Goal: Transaction & Acquisition: Purchase product/service

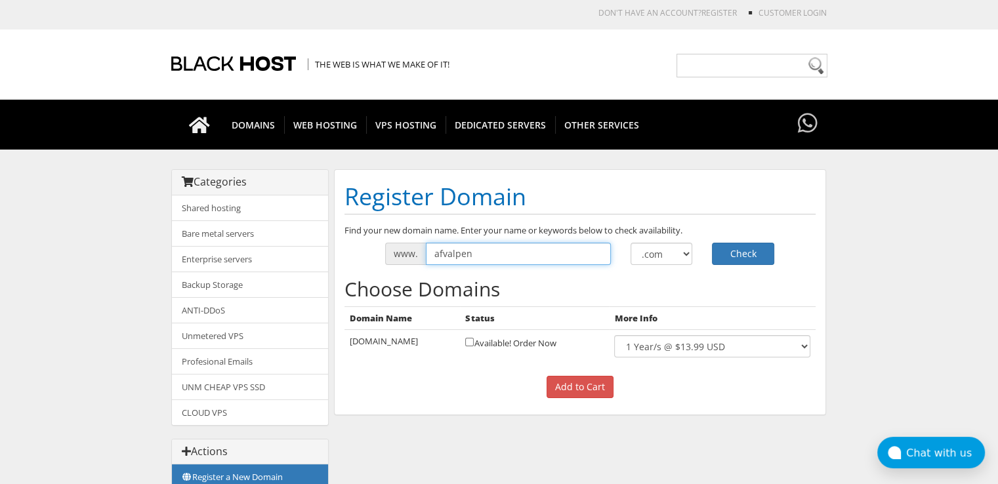
drag, startPoint x: 557, startPoint y: 257, endPoint x: 425, endPoint y: 258, distance: 131.3
click at [426, 258] on input "afvalpen" at bounding box center [518, 254] width 185 height 22
type input "dieetpen"
click at [712, 243] on button "Check" at bounding box center [743, 254] width 62 height 22
click at [793, 9] on link "Customer Login" at bounding box center [793, 12] width 68 height 11
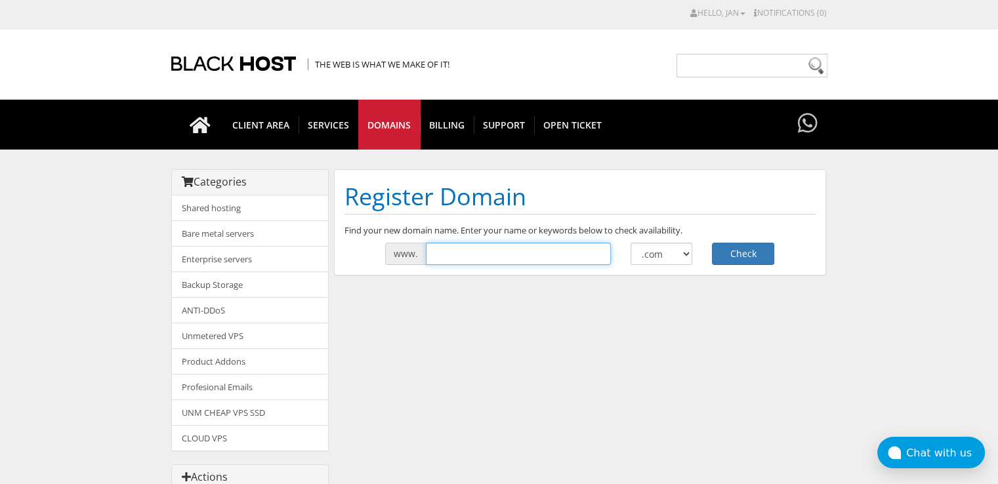
click at [487, 250] on input "text" at bounding box center [518, 254] width 185 height 22
type input "afvalpen"
click at [748, 255] on button "Check" at bounding box center [743, 254] width 62 height 22
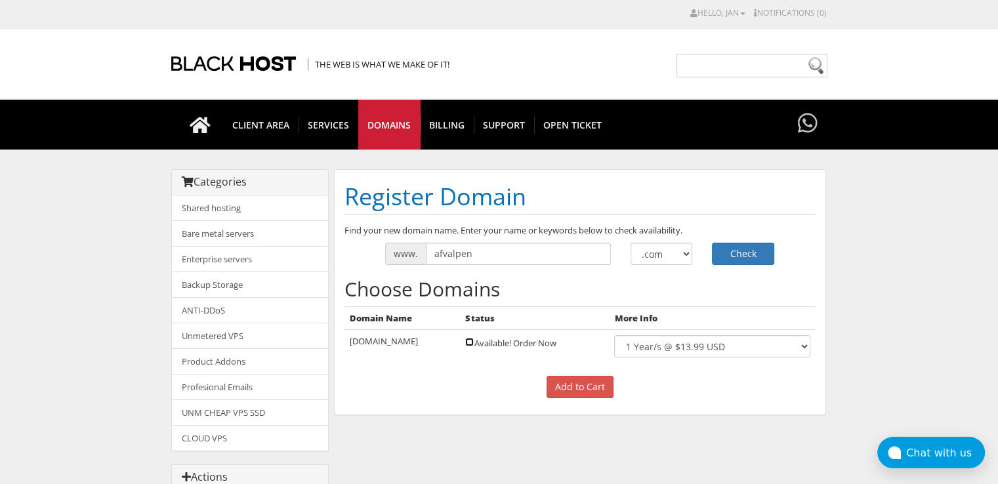
click at [465, 343] on input "checkbox" at bounding box center [469, 342] width 9 height 9
checkbox input "true"
click at [662, 251] on select ".com .net .org .us .info .biz" at bounding box center [662, 254] width 62 height 22
select select ".nl"
click at [631, 243] on select ".com .net .org .us .info .biz" at bounding box center [662, 254] width 62 height 22
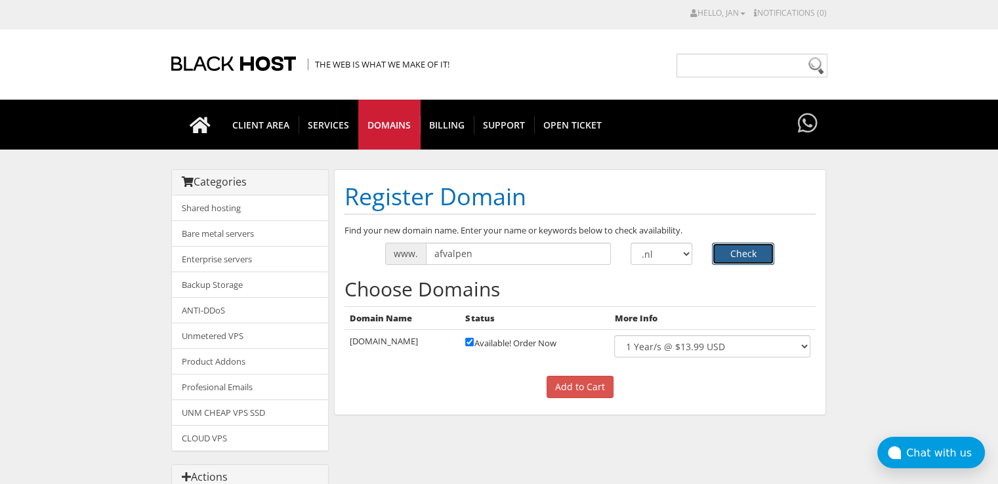
click at [745, 250] on button "Check" at bounding box center [743, 254] width 62 height 22
click at [465, 343] on input "checkbox" at bounding box center [469, 342] width 9 height 9
checkbox input "true"
drag, startPoint x: 462, startPoint y: 255, endPoint x: 425, endPoint y: 258, distance: 36.9
click at [426, 258] on input "afvalpen" at bounding box center [518, 254] width 185 height 22
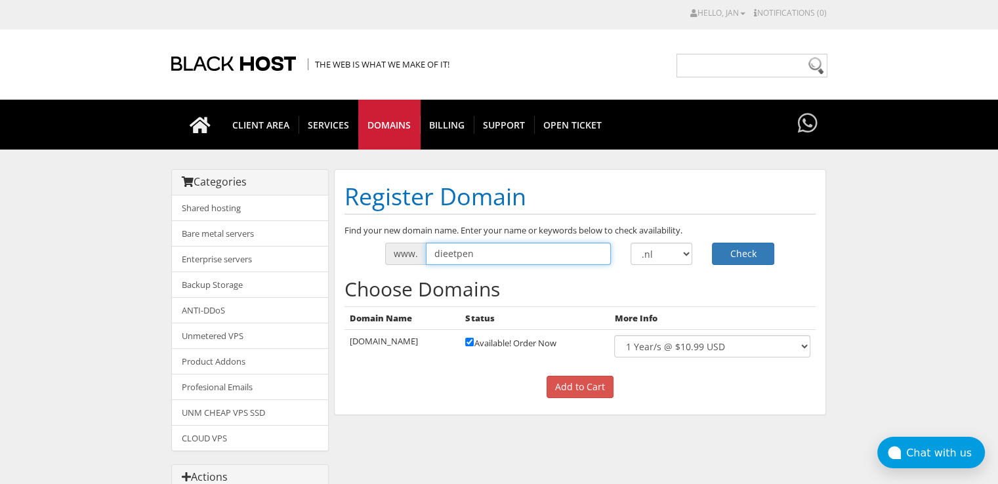
type input "dieetpen"
click at [712, 243] on button "Check" at bounding box center [743, 254] width 62 height 22
click at [465, 343] on input "checkbox" at bounding box center [469, 342] width 9 height 9
checkbox input "true"
drag, startPoint x: 485, startPoint y: 253, endPoint x: 414, endPoint y: 255, distance: 70.9
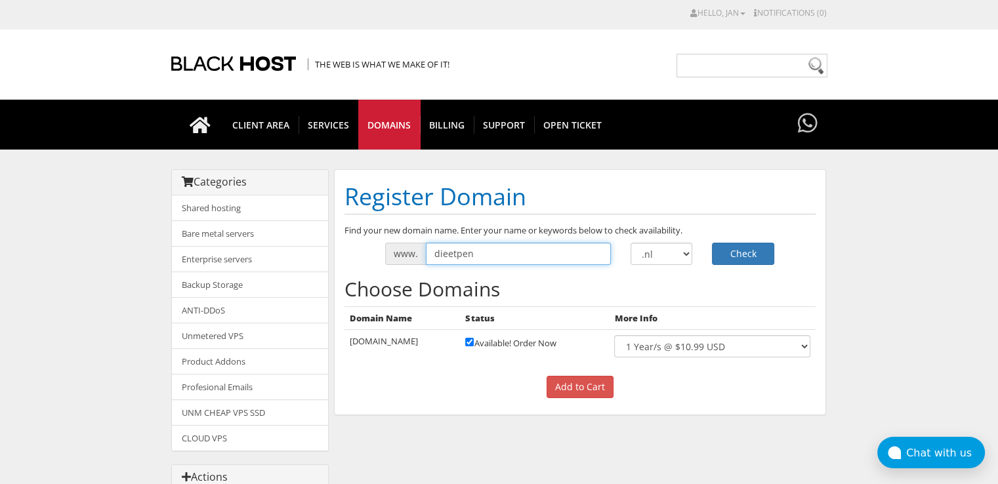
click at [414, 255] on div "www. dieetpen" at bounding box center [498, 254] width 226 height 22
type input "beautypeptides"
click at [732, 245] on button "Check" at bounding box center [743, 254] width 62 height 22
click at [473, 344] on input "checkbox" at bounding box center [469, 342] width 9 height 9
checkbox input "true"
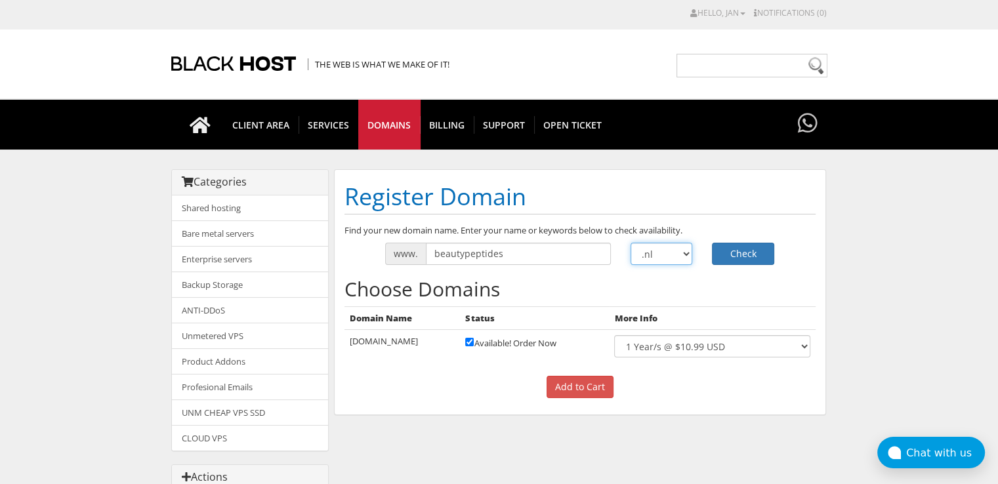
click at [680, 256] on select ".com .net .org .us .info .biz" at bounding box center [662, 254] width 62 height 22
select select ".com"
click at [631, 243] on select ".com .net .org .us .info .biz" at bounding box center [662, 254] width 62 height 22
click at [743, 261] on button "Check" at bounding box center [743, 254] width 62 height 22
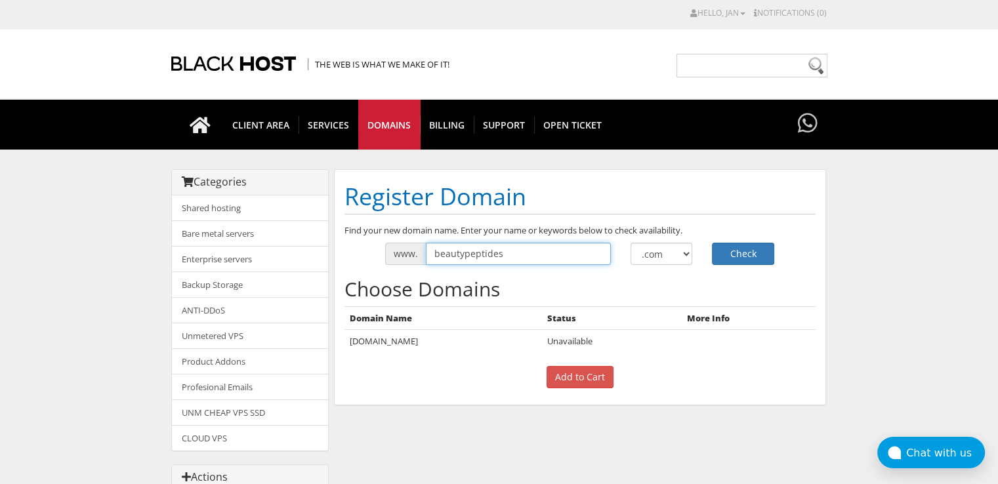
click at [515, 250] on input "beautypeptides" at bounding box center [518, 254] width 185 height 22
type input "beautypeptide"
click at [754, 252] on button "Check" at bounding box center [743, 254] width 62 height 22
click at [505, 253] on input "beautypeptide" at bounding box center [518, 254] width 185 height 22
type input "beautypeptiden"
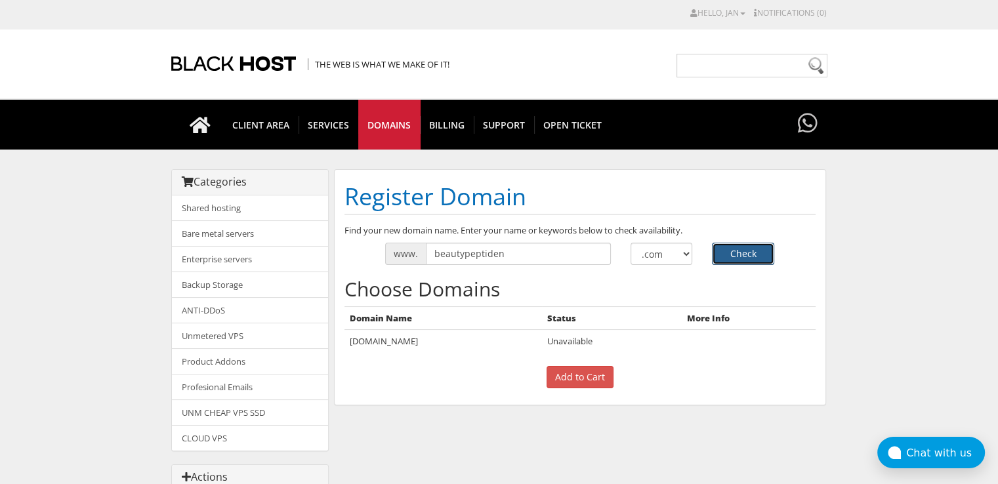
click at [746, 245] on button "Check" at bounding box center [743, 254] width 62 height 22
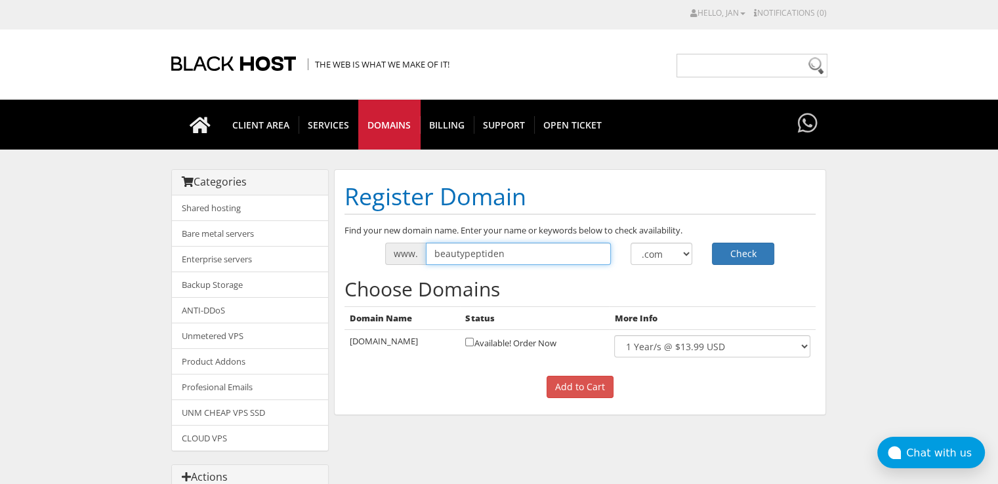
drag, startPoint x: 520, startPoint y: 253, endPoint x: 426, endPoint y: 263, distance: 94.5
click at [426, 263] on input "beautypeptiden" at bounding box center [518, 254] width 185 height 22
type input "peptidebeauty"
click at [733, 247] on button "Check" at bounding box center [743, 254] width 62 height 22
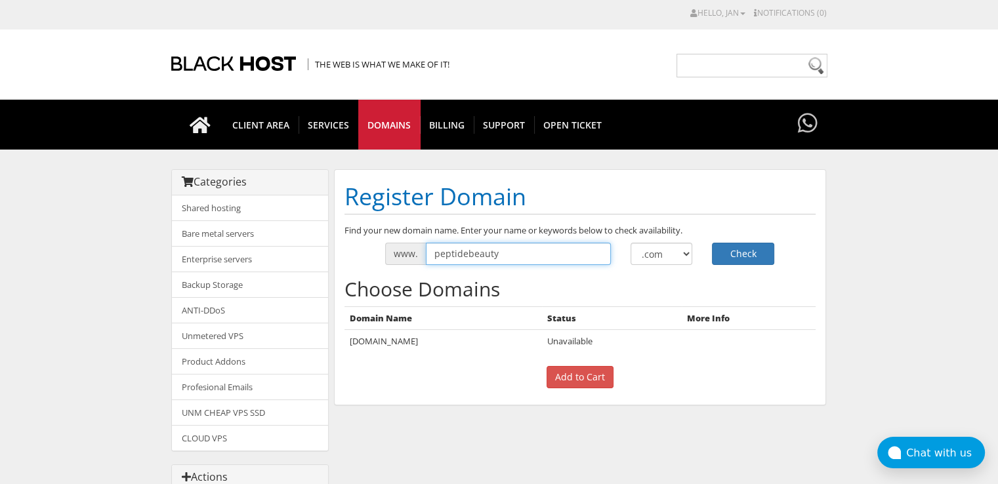
drag, startPoint x: 507, startPoint y: 253, endPoint x: 421, endPoint y: 261, distance: 86.3
click at [421, 261] on div "www. peptidebeauty" at bounding box center [498, 254] width 226 height 22
type input "afvalpen"
click at [712, 243] on button "Check" at bounding box center [743, 254] width 62 height 22
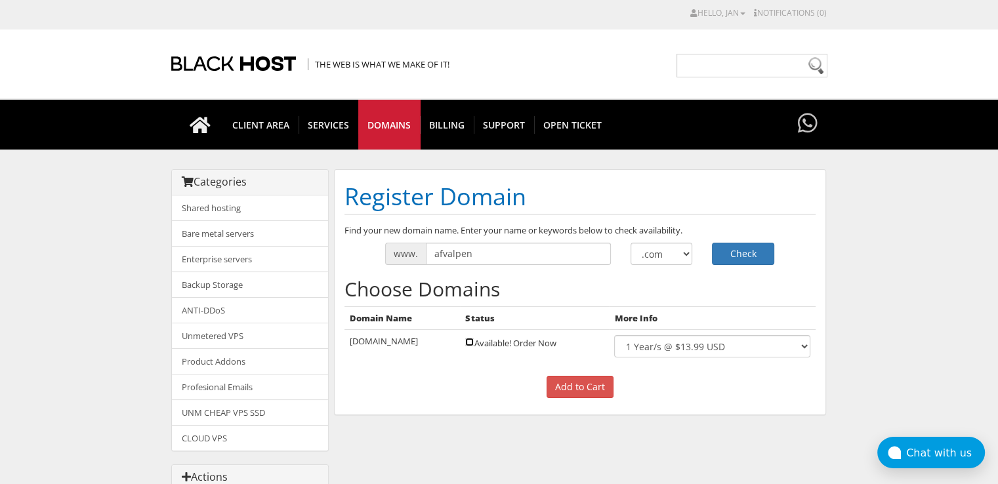
click at [465, 339] on input "checkbox" at bounding box center [469, 342] width 9 height 9
checkbox input "true"
drag, startPoint x: 492, startPoint y: 245, endPoint x: 425, endPoint y: 245, distance: 67.6
click at [426, 245] on input "afvalpen" at bounding box center [518, 254] width 185 height 22
type input "dieetpen"
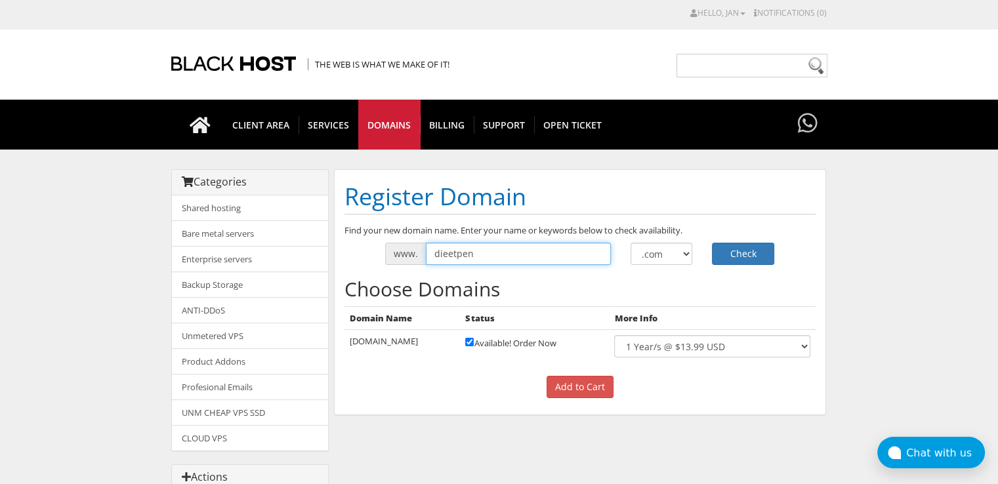
click at [712, 243] on button "Check" at bounding box center [743, 254] width 62 height 22
click at [465, 341] on input "checkbox" at bounding box center [469, 342] width 9 height 9
checkbox input "true"
click at [583, 389] on input "Add to Cart" at bounding box center [580, 387] width 67 height 22
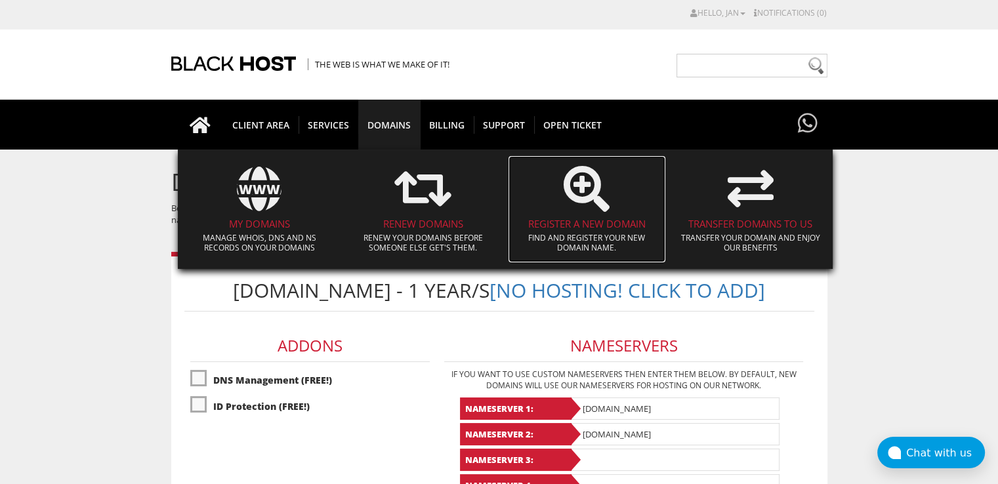
click at [585, 224] on h4 "Register a New Domain" at bounding box center [587, 224] width 144 height 11
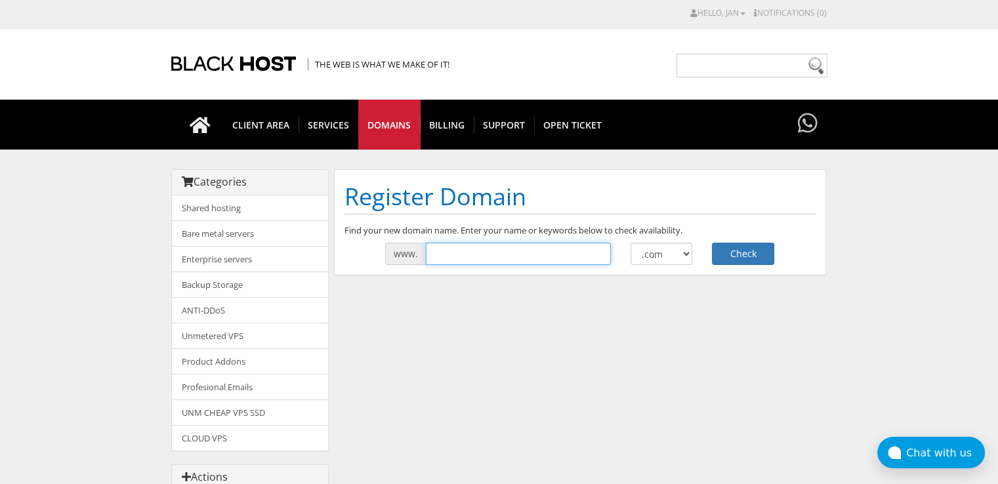
click at [506, 249] on input "text" at bounding box center [518, 254] width 185 height 22
type input "dieetpen"
click at [712, 243] on button "Check" at bounding box center [743, 254] width 62 height 22
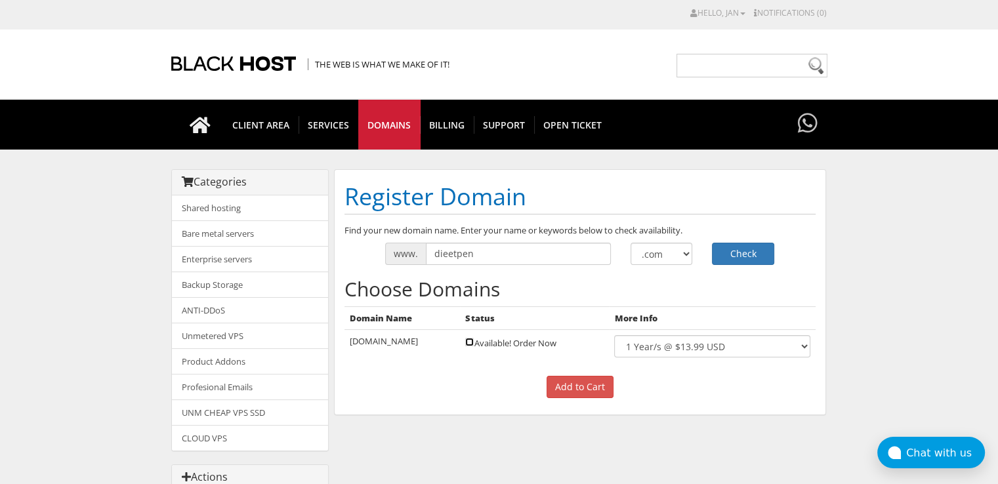
click at [465, 338] on input "checkbox" at bounding box center [469, 342] width 9 height 9
checkbox input "true"
click at [590, 387] on input "Add to Cart" at bounding box center [580, 387] width 67 height 22
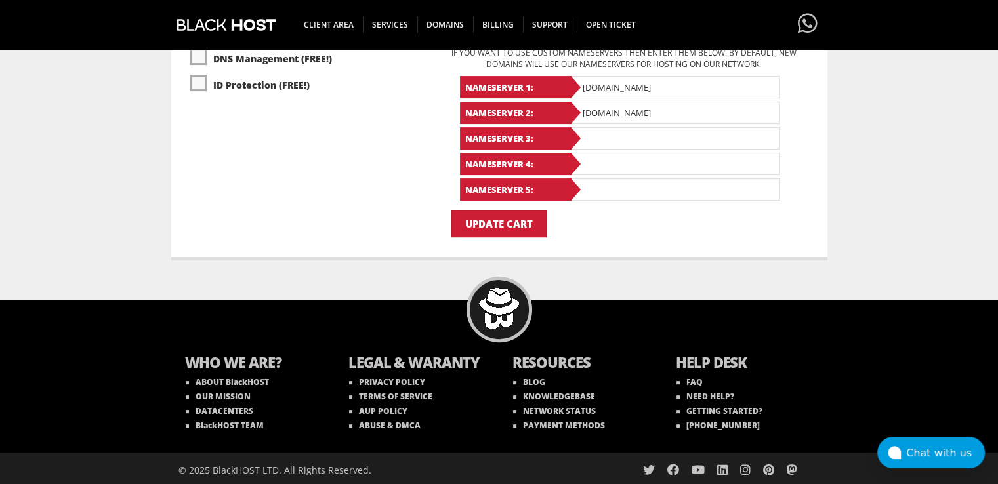
scroll to position [14, 0]
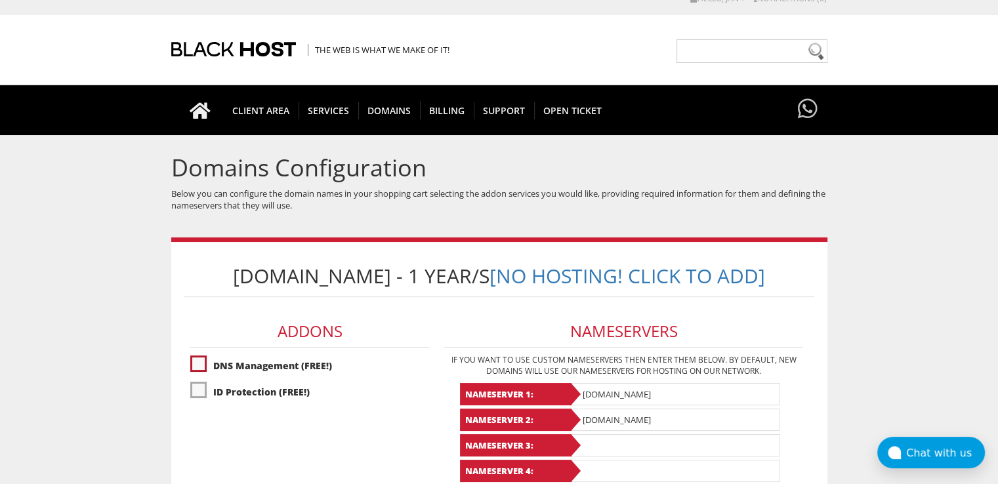
click at [198, 364] on label"] "DNS Management (FREE!)" at bounding box center [310, 365] width 240 height 23
checkbox input "true"
click at [198, 383] on label"] "ID Protection (FREE!)" at bounding box center [310, 392] width 240 height 23
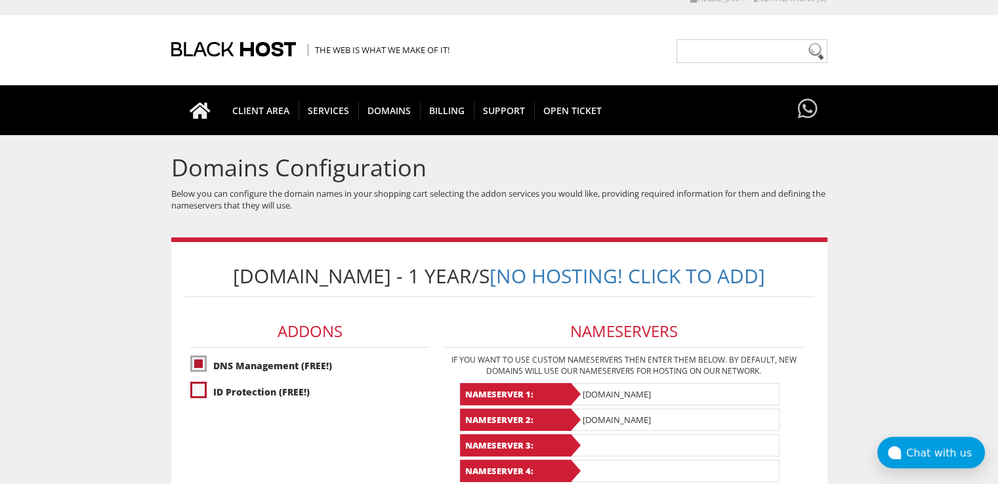
checkbox input "true"
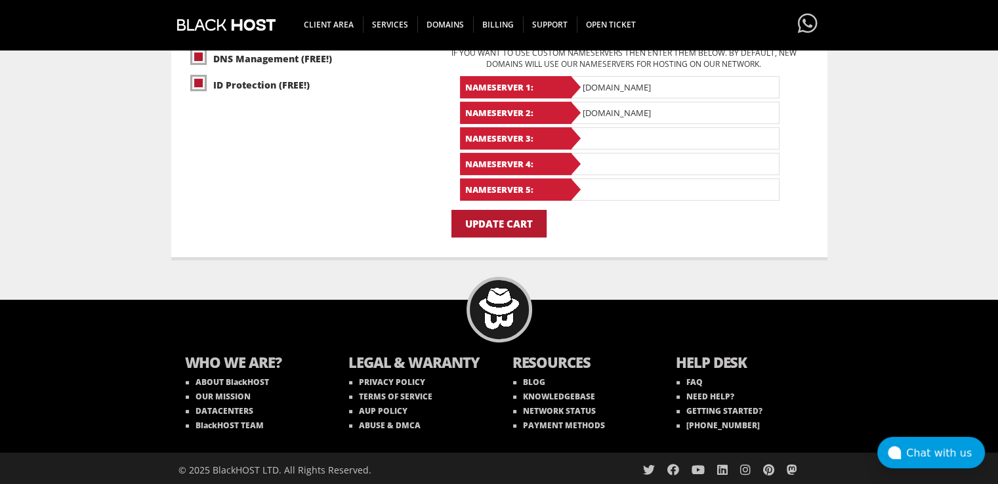
click at [520, 224] on input "Update Cart" at bounding box center [499, 224] width 95 height 28
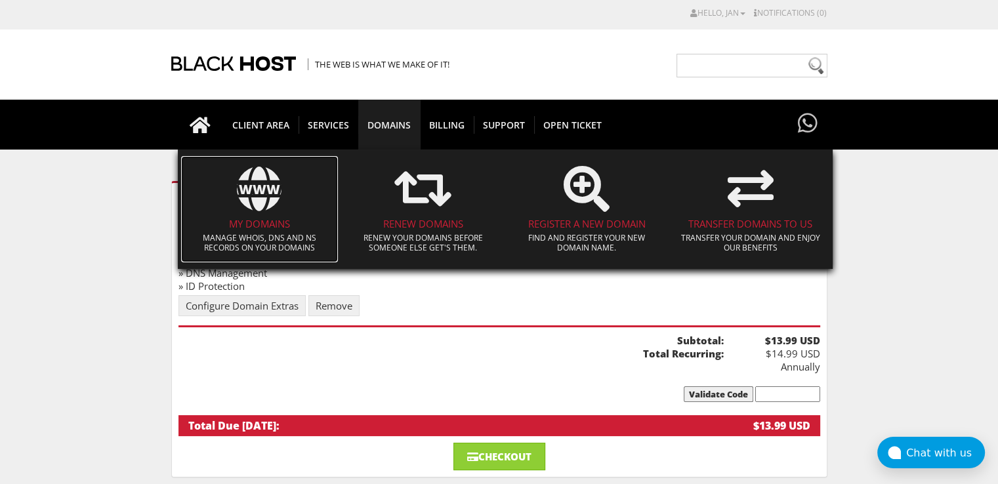
click at [260, 222] on h4 "My Domains" at bounding box center [260, 224] width 144 height 11
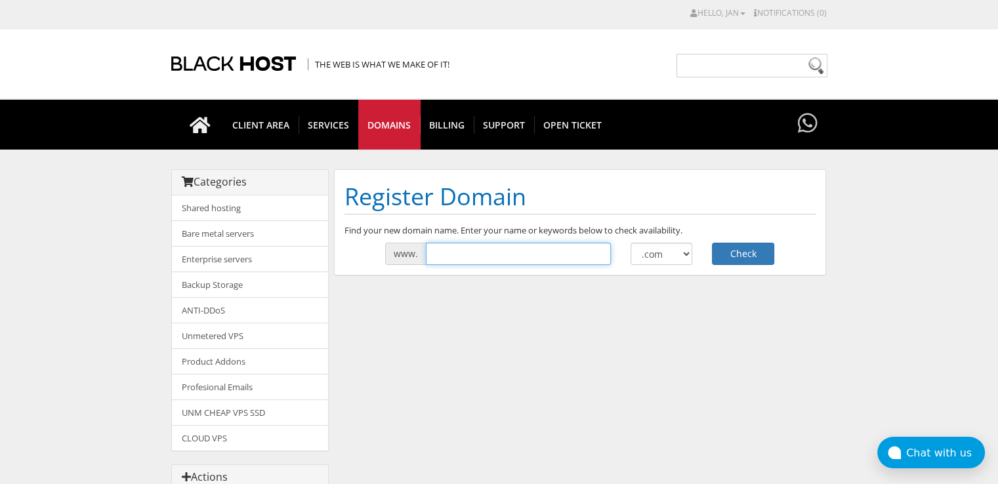
click at [456, 255] on input "text" at bounding box center [518, 254] width 185 height 22
type input "afvalpen"
click at [712, 243] on button "Check" at bounding box center [743, 254] width 62 height 22
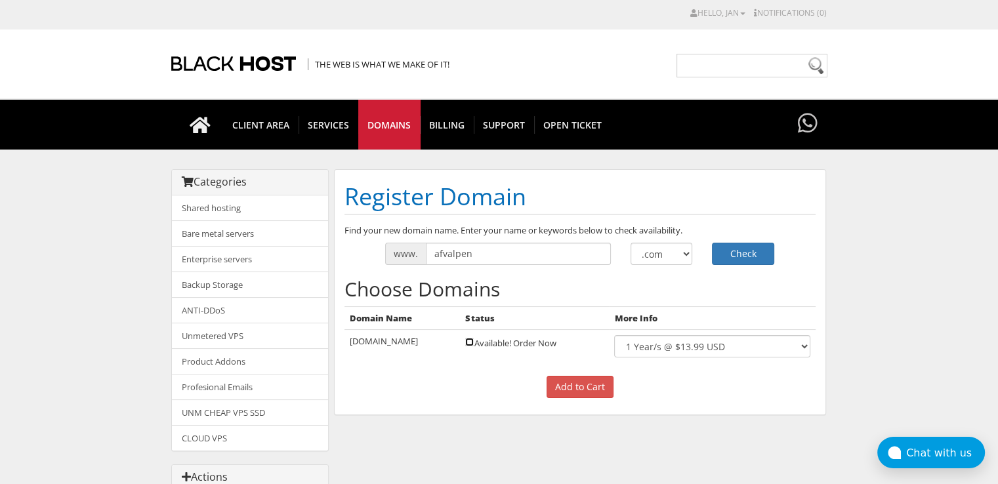
click at [465, 344] on input "checkbox" at bounding box center [469, 342] width 9 height 9
checkbox input "true"
click at [580, 393] on input "Add to Cart" at bounding box center [580, 387] width 67 height 22
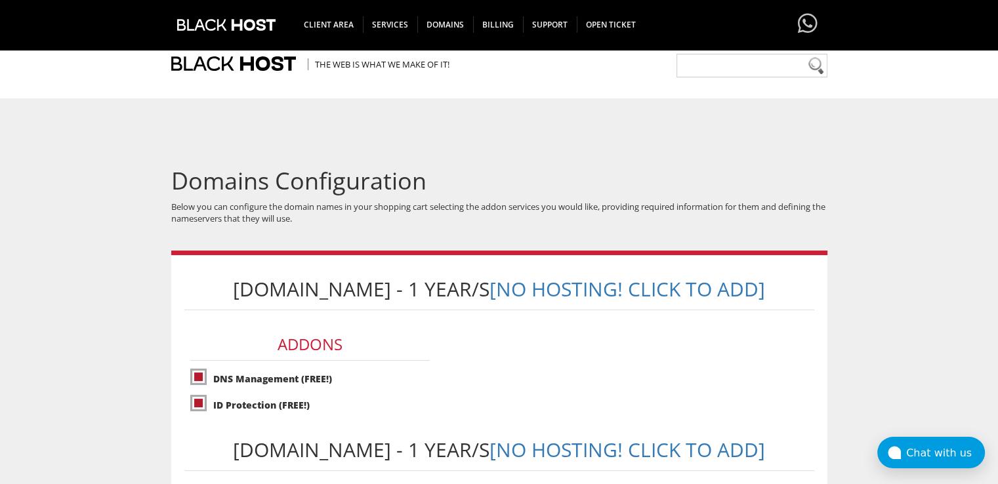
scroll to position [482, 0]
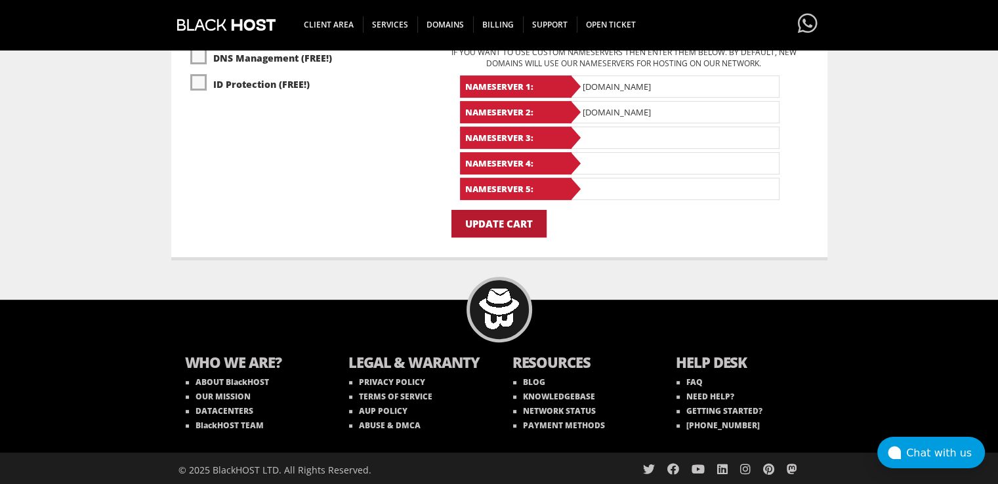
click at [495, 225] on input "Update Cart" at bounding box center [499, 224] width 95 height 28
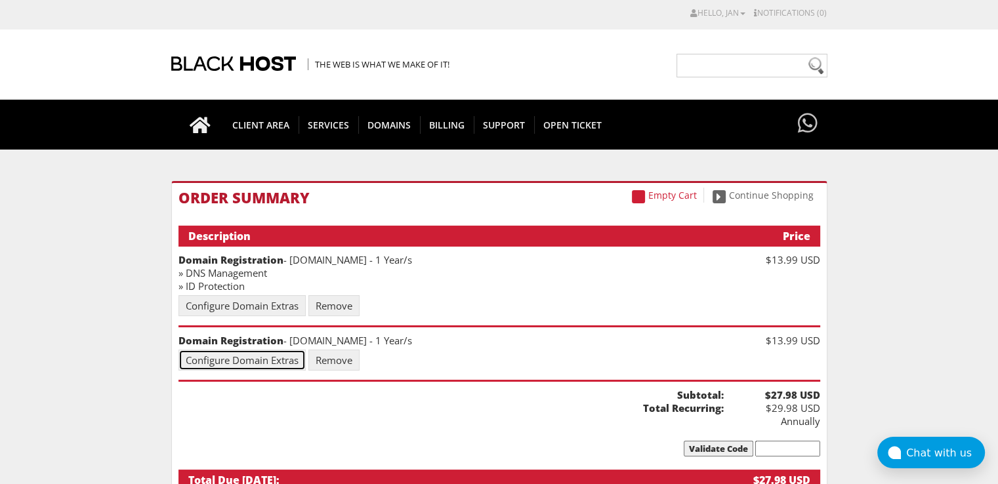
click at [276, 362] on link "Configure Domain Extras" at bounding box center [242, 360] width 127 height 21
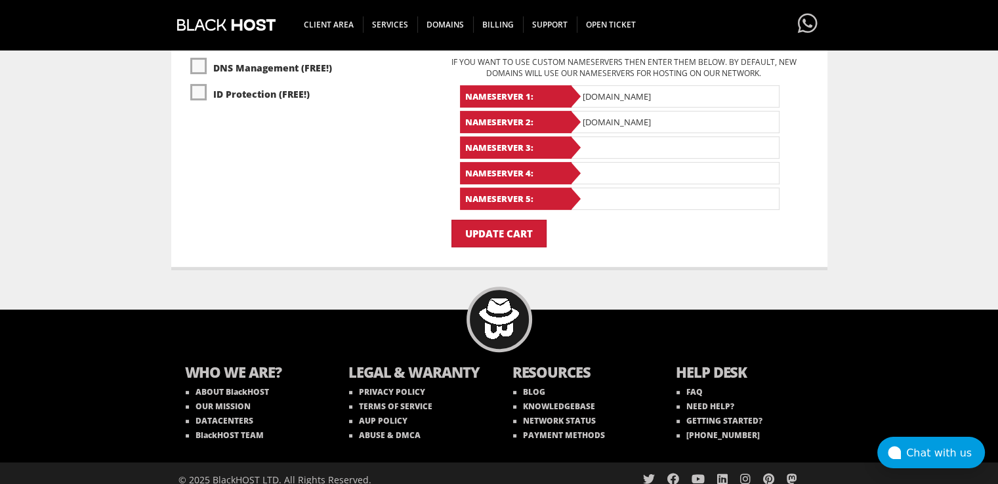
scroll to position [482, 0]
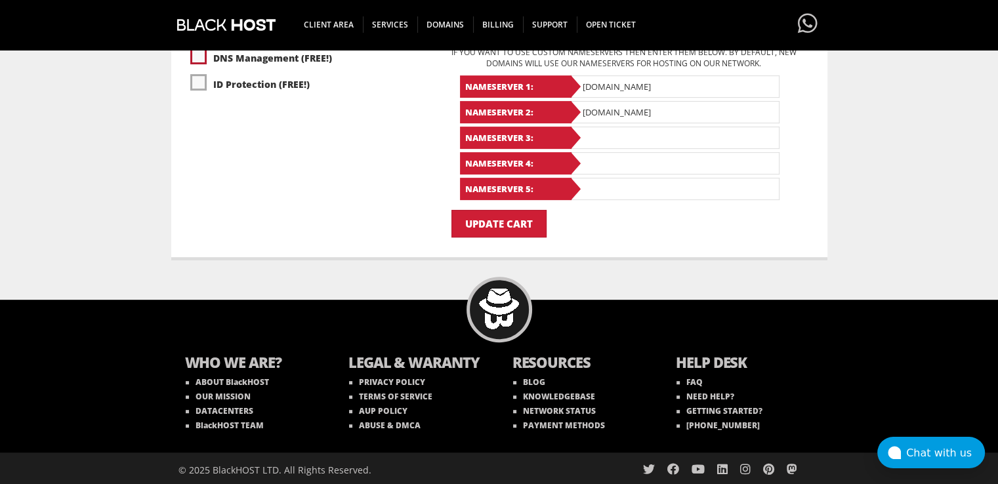
click at [202, 53] on label"] "DNS Management (FREE!)" at bounding box center [310, 58] width 240 height 23
checkbox input "true"
click at [192, 80] on label"] "ID Protection (FREE!)" at bounding box center [310, 84] width 240 height 23
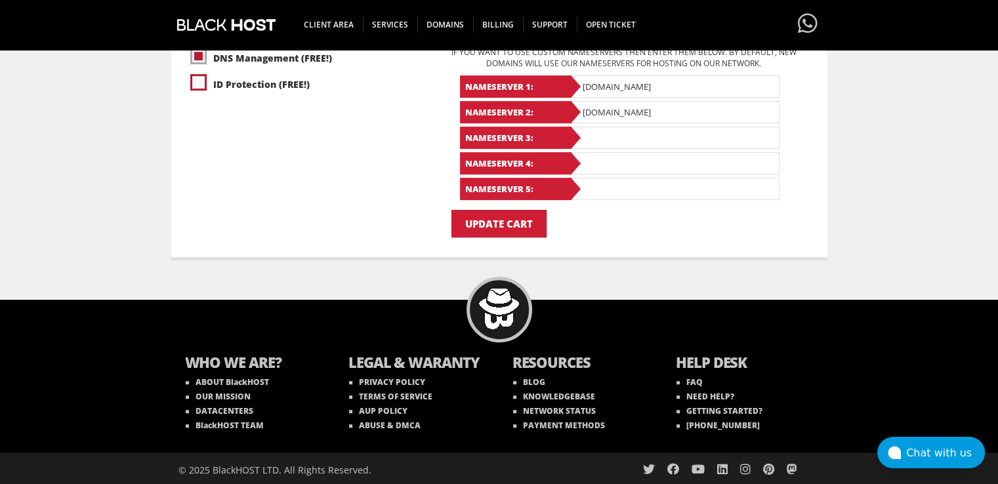
checkbox input "true"
click at [526, 221] on input "Update Cart" at bounding box center [499, 224] width 95 height 28
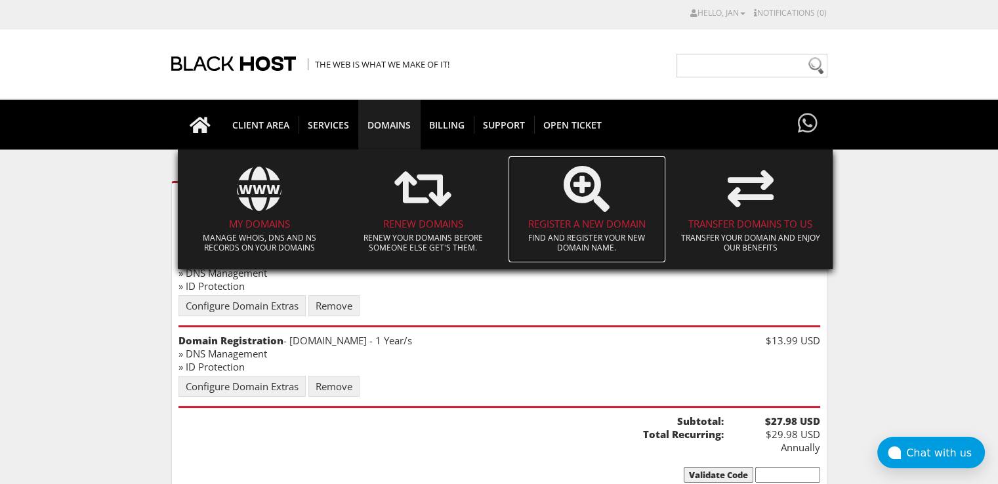
click at [583, 223] on h4 "Register a New Domain" at bounding box center [587, 224] width 144 height 11
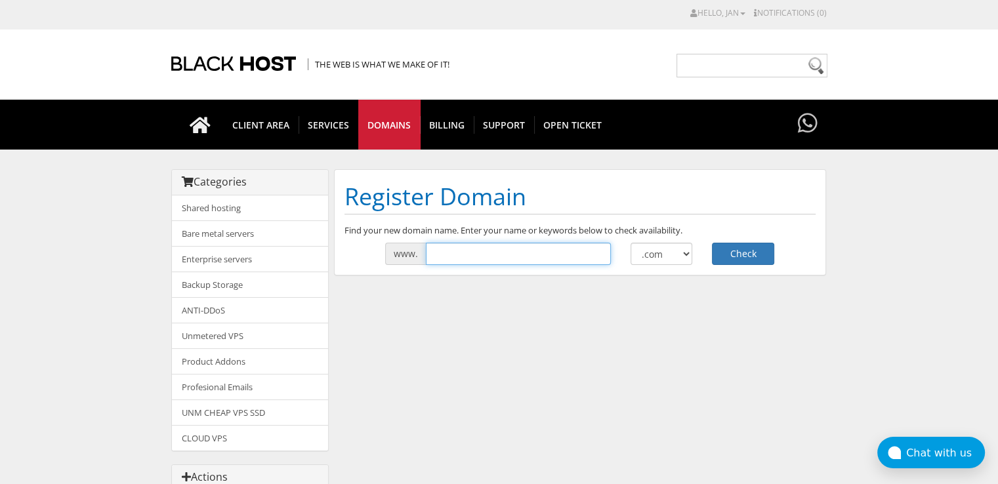
click at [507, 250] on input "text" at bounding box center [518, 254] width 185 height 22
type input "retatrutidepen"
click at [757, 245] on button "Check" at bounding box center [743, 254] width 62 height 22
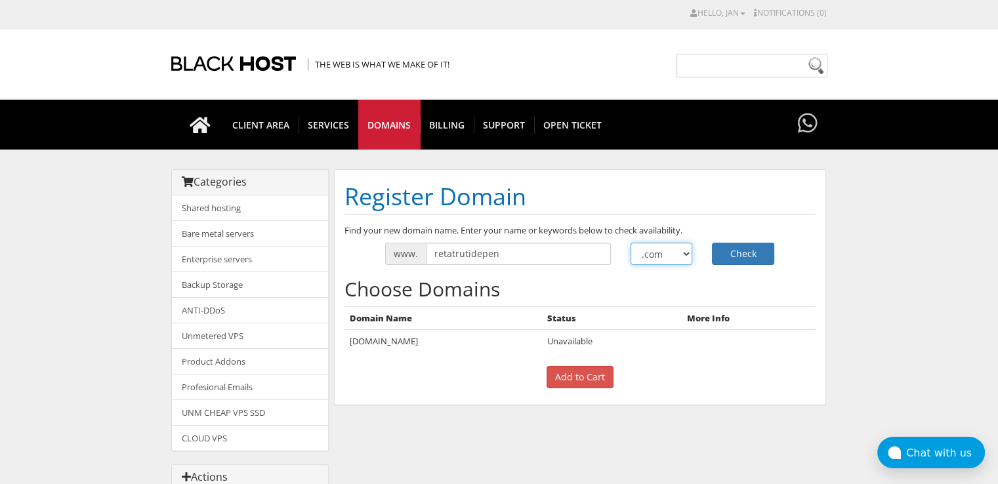
click at [670, 257] on select ".com .net .org .us .info .biz" at bounding box center [662, 254] width 62 height 22
select select ".nl"
click at [631, 243] on select ".com .net .org .us .info .biz" at bounding box center [662, 254] width 62 height 22
click at [749, 245] on button "Check" at bounding box center [743, 254] width 62 height 22
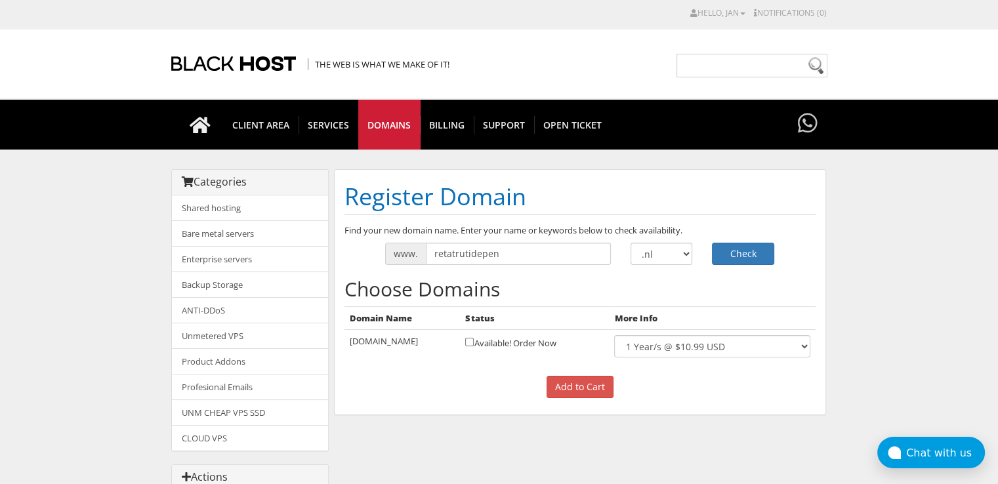
click at [461, 342] on td "Available! Order Now" at bounding box center [534, 346] width 149 height 33
click at [466, 343] on input "checkbox" at bounding box center [469, 342] width 9 height 9
checkbox input "true"
click at [586, 379] on input "Add to Cart" at bounding box center [580, 387] width 67 height 22
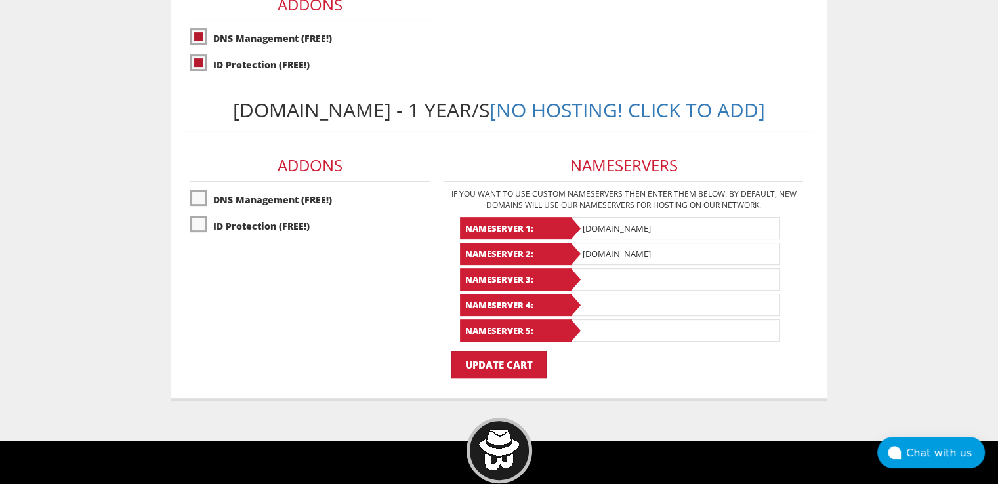
scroll to position [643, 0]
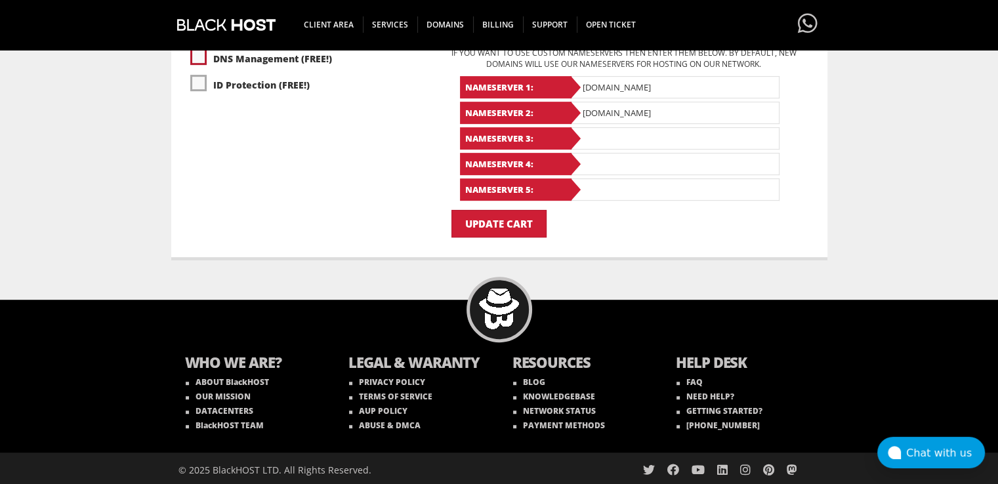
click at [205, 58] on label"] "DNS Management (FREE!)" at bounding box center [310, 58] width 240 height 23
checkbox input "true"
click at [200, 79] on label"] "ID Protection (FREE!)" at bounding box center [310, 85] width 240 height 23
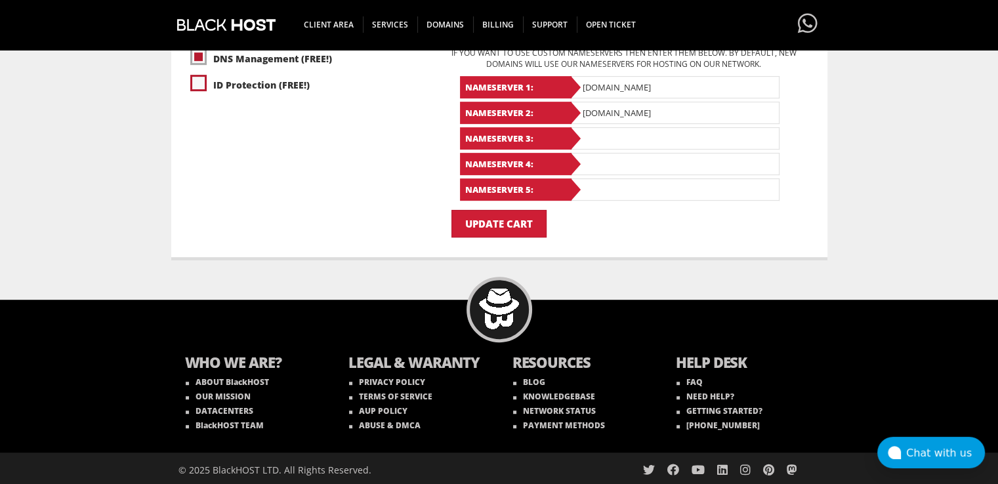
checkbox input "true"
click at [484, 224] on input "Update Cart" at bounding box center [499, 224] width 95 height 28
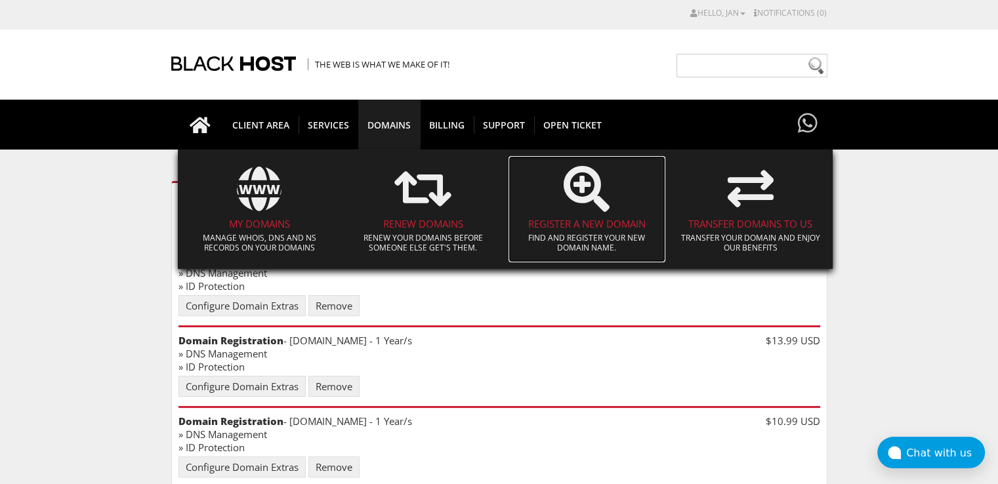
click at [567, 223] on h4 "Register a New Domain" at bounding box center [587, 224] width 144 height 11
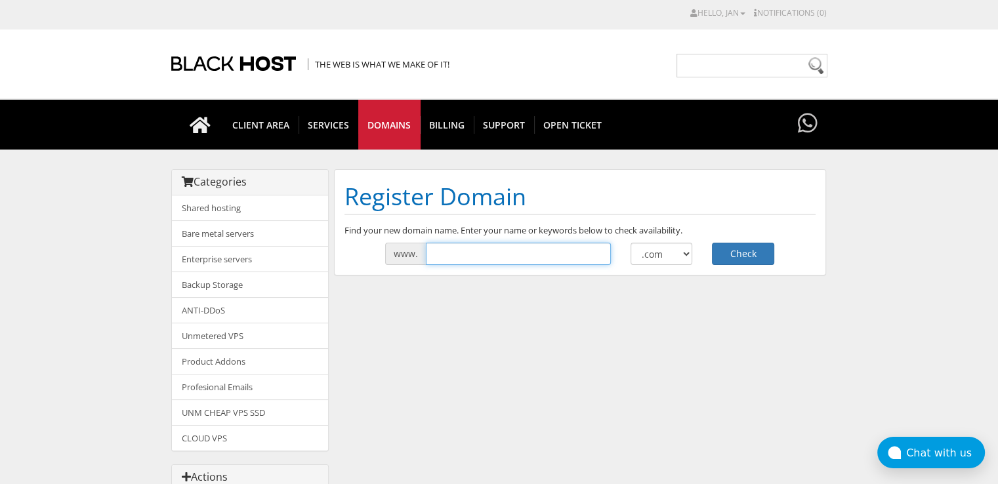
click at [461, 251] on input "text" at bounding box center [518, 254] width 185 height 22
type input "afvalpen"
click at [673, 255] on select ".com .net .org .us .info .biz" at bounding box center [662, 254] width 62 height 22
select select ".nl"
click at [631, 243] on select ".com .net .org .us .info .biz" at bounding box center [662, 254] width 62 height 22
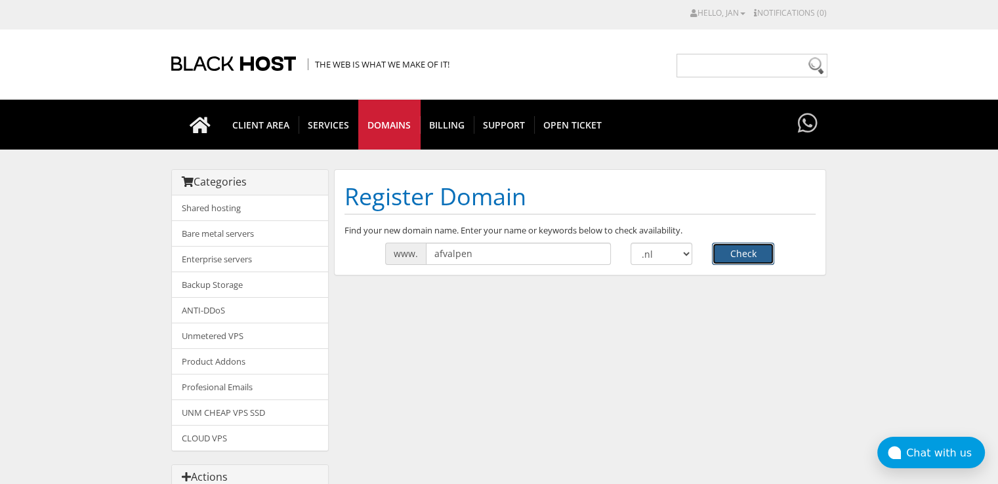
click at [740, 256] on button "Check" at bounding box center [743, 254] width 62 height 22
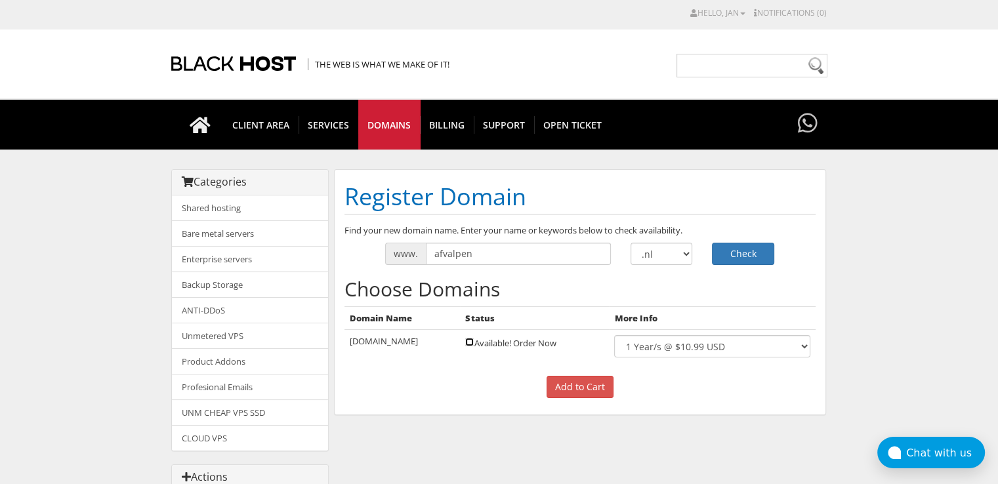
click at [465, 341] on input "checkbox" at bounding box center [469, 342] width 9 height 9
checkbox input "true"
click at [597, 389] on input "Add to Cart" at bounding box center [580, 387] width 67 height 22
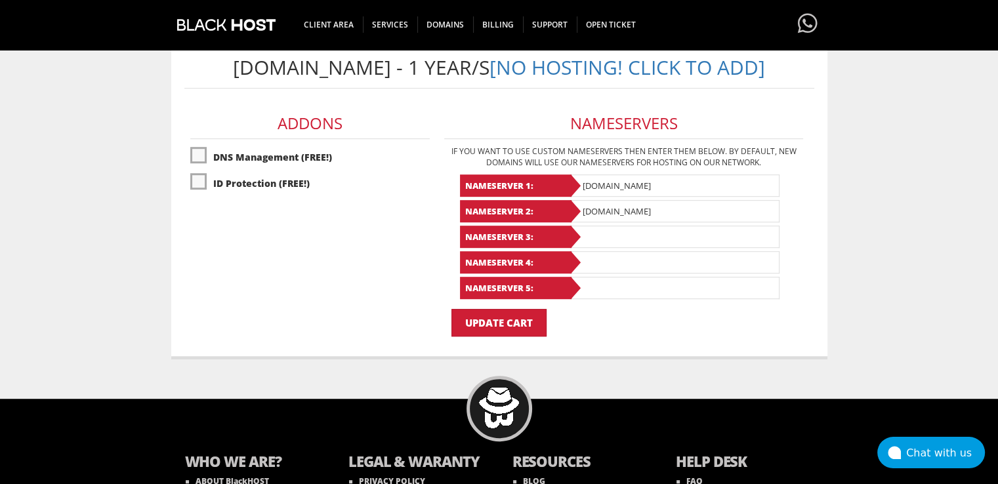
scroll to position [803, 0]
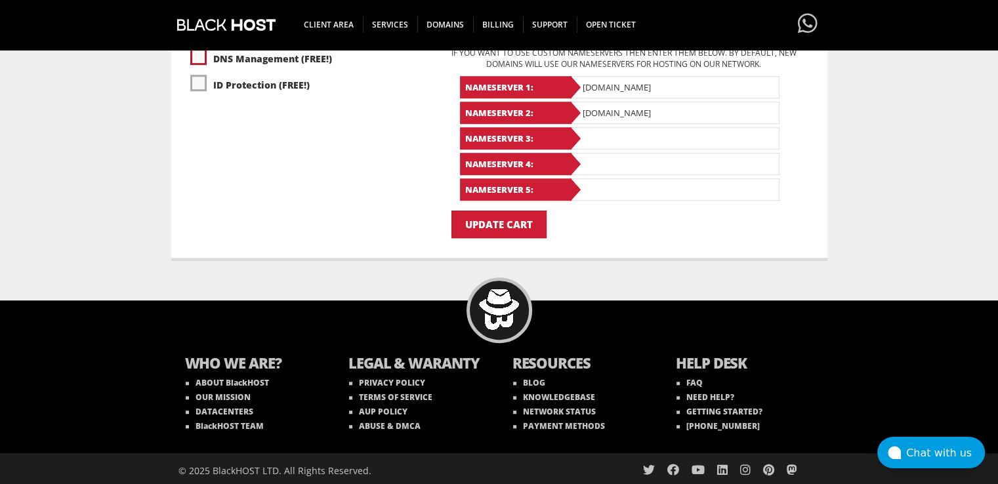
click at [202, 58] on label"] "DNS Management (FREE!)" at bounding box center [310, 58] width 240 height 23
checkbox input "true"
click at [200, 77] on label"] "ID Protection (FREE!)" at bounding box center [310, 85] width 240 height 23
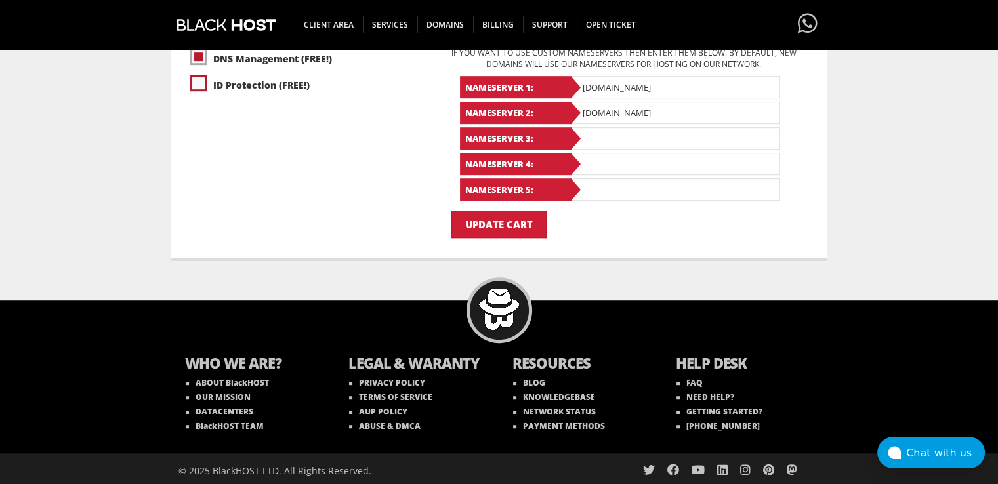
checkbox input "true"
click at [494, 219] on input "Update Cart" at bounding box center [499, 225] width 95 height 28
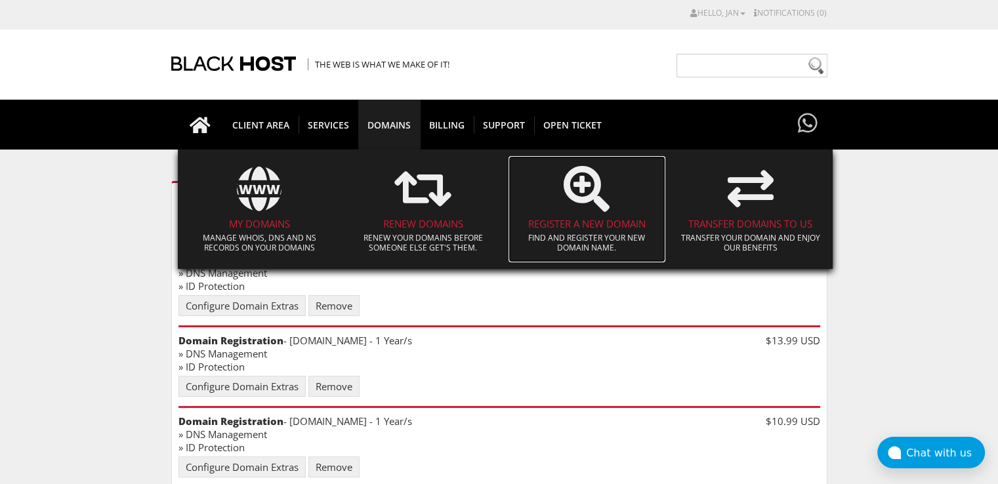
click at [618, 219] on h4 "Register a New Domain" at bounding box center [587, 224] width 144 height 11
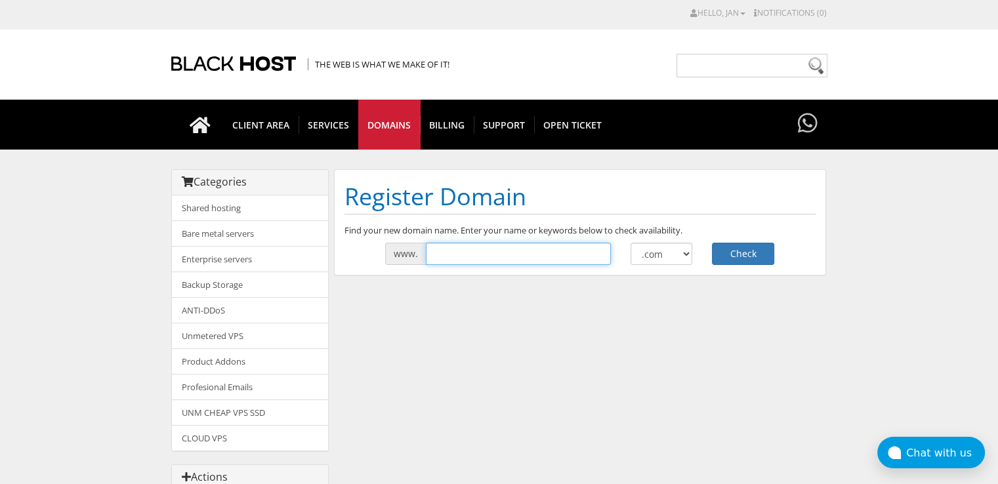
click at [580, 253] on input "text" at bounding box center [518, 254] width 185 height 22
type input "dieetpen"
click at [678, 255] on select ".com .net .org .us .info .biz" at bounding box center [662, 254] width 62 height 22
select select ".nl"
click at [631, 243] on select ".com .net .org .us .info .biz" at bounding box center [662, 254] width 62 height 22
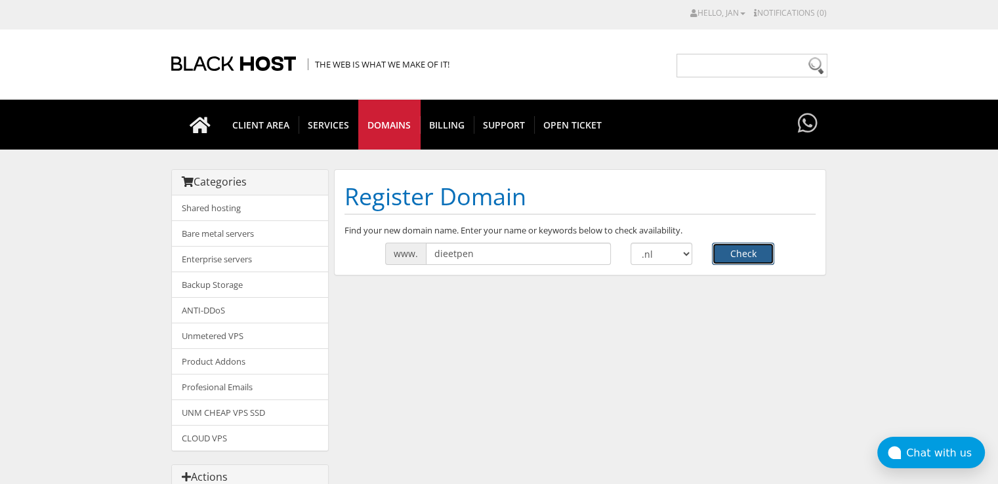
click at [734, 259] on button "Check" at bounding box center [743, 254] width 62 height 22
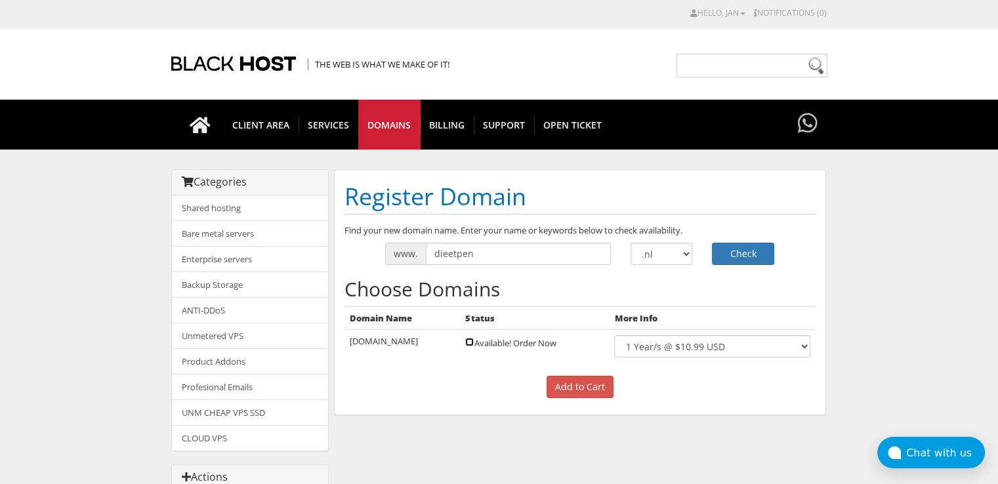
click at [460, 342] on td "Available! Order Now" at bounding box center [534, 346] width 149 height 33
click at [465, 344] on input "checkbox" at bounding box center [469, 342] width 9 height 9
checkbox input "true"
click at [566, 387] on input "Add to Cart" at bounding box center [580, 387] width 67 height 22
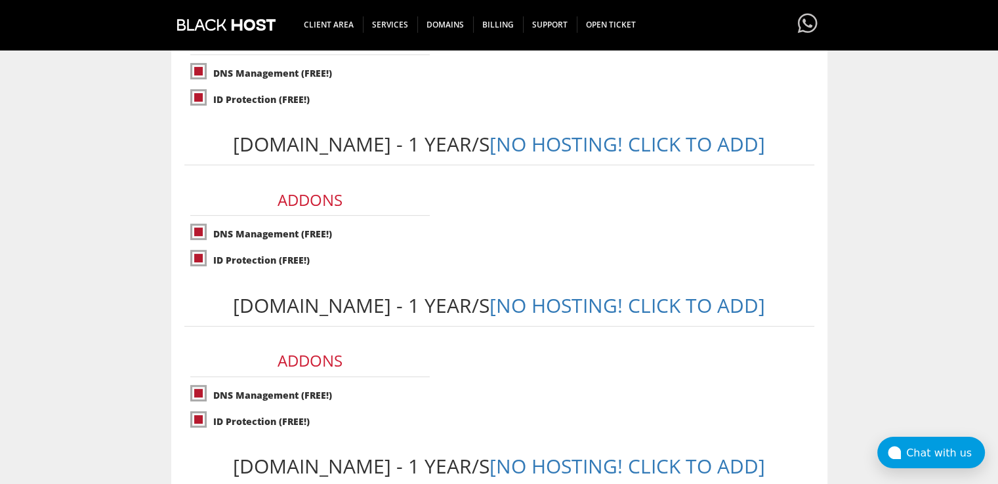
scroll to position [612, 0]
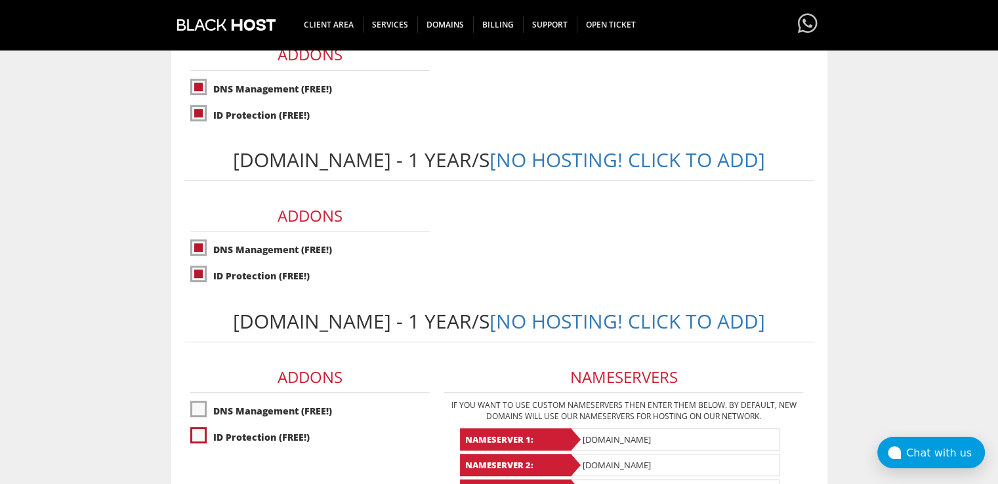
drag, startPoint x: 205, startPoint y: 403, endPoint x: 200, endPoint y: 424, distance: 21.8
click at [205, 405] on label"] "DNS Management (FREE!)" at bounding box center [310, 411] width 240 height 23
checkbox input "true"
click at [200, 430] on label"] "ID Protection (FREE!)" at bounding box center [310, 437] width 240 height 23
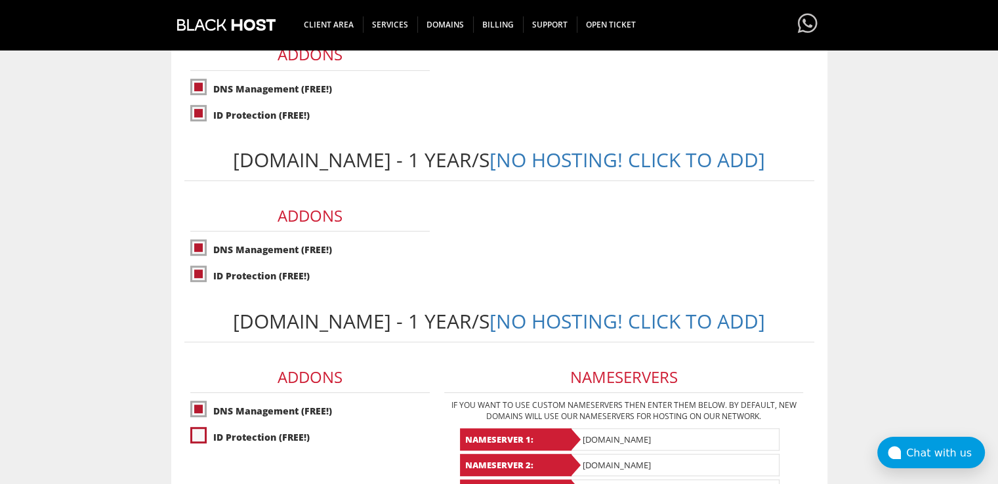
checkbox input "true"
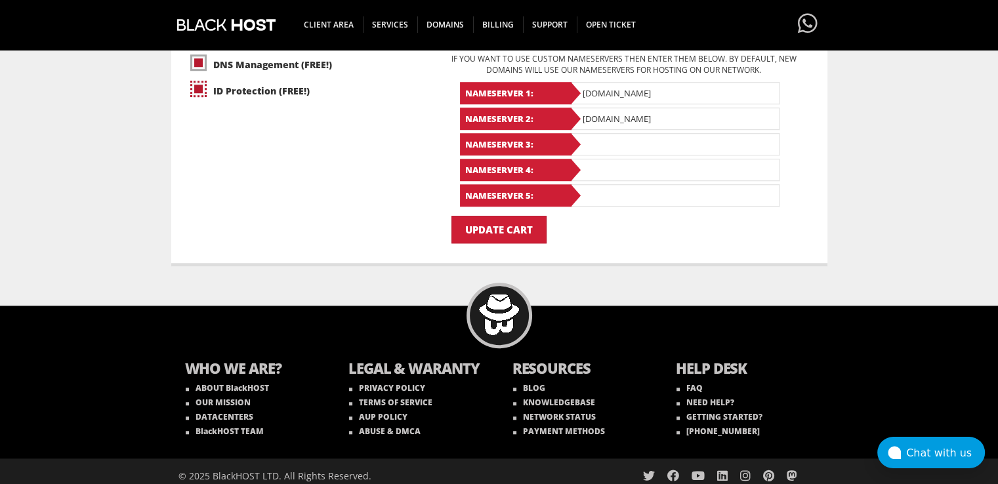
scroll to position [964, 0]
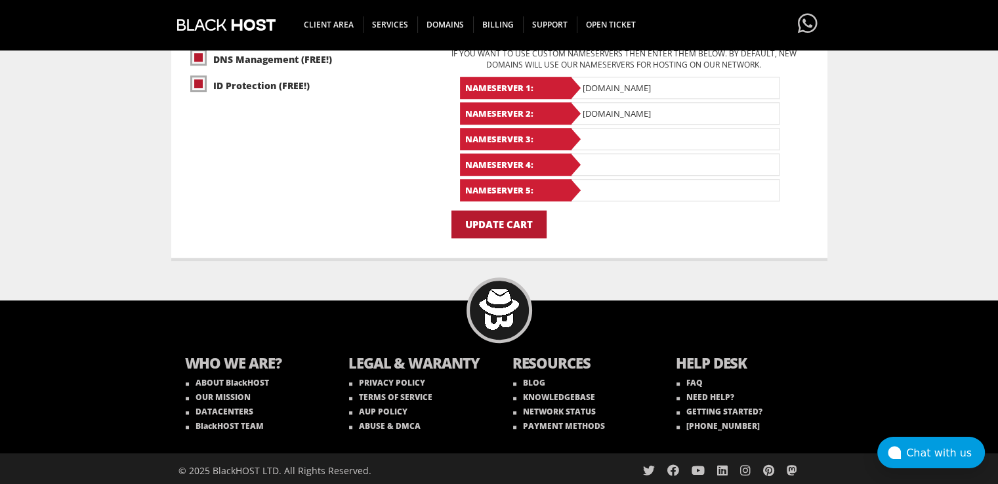
click at [524, 219] on input "Update Cart" at bounding box center [499, 225] width 95 height 28
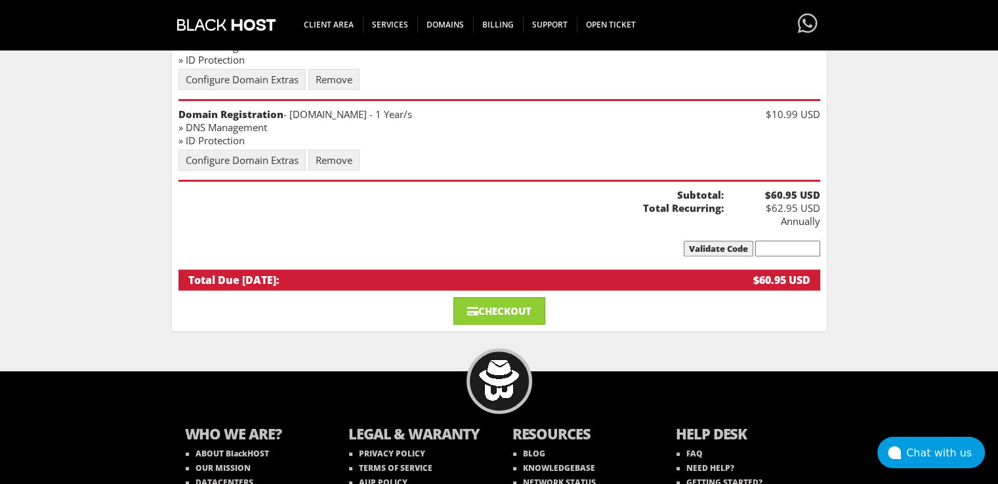
scroll to position [525, 0]
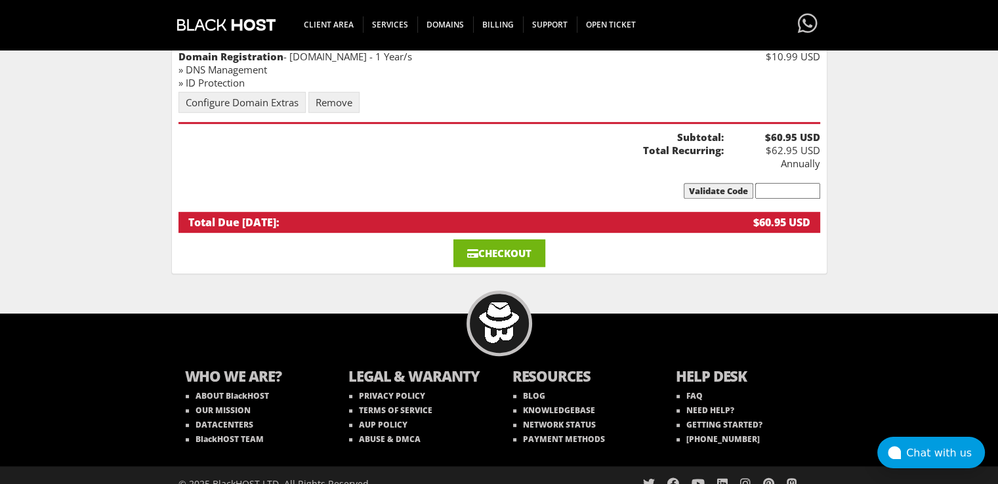
click at [508, 242] on link "Checkout" at bounding box center [500, 254] width 92 height 28
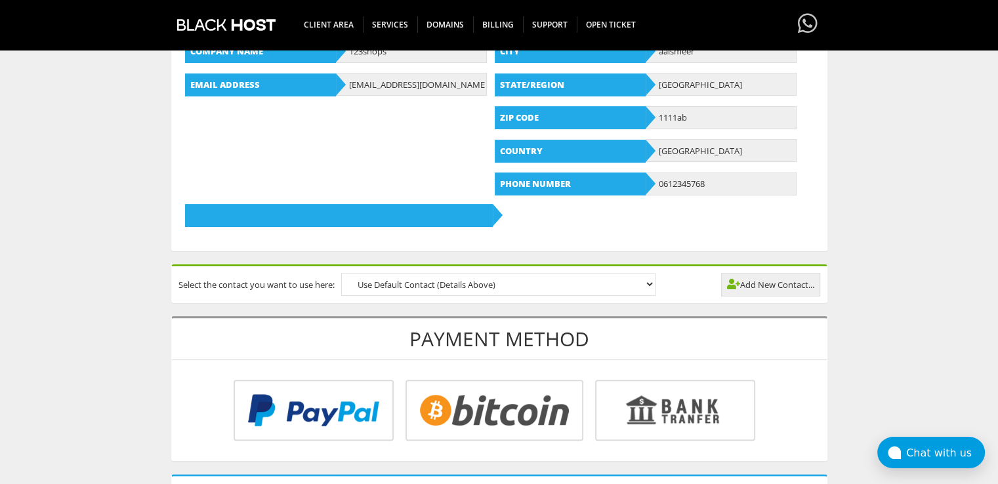
scroll to position [612, 0]
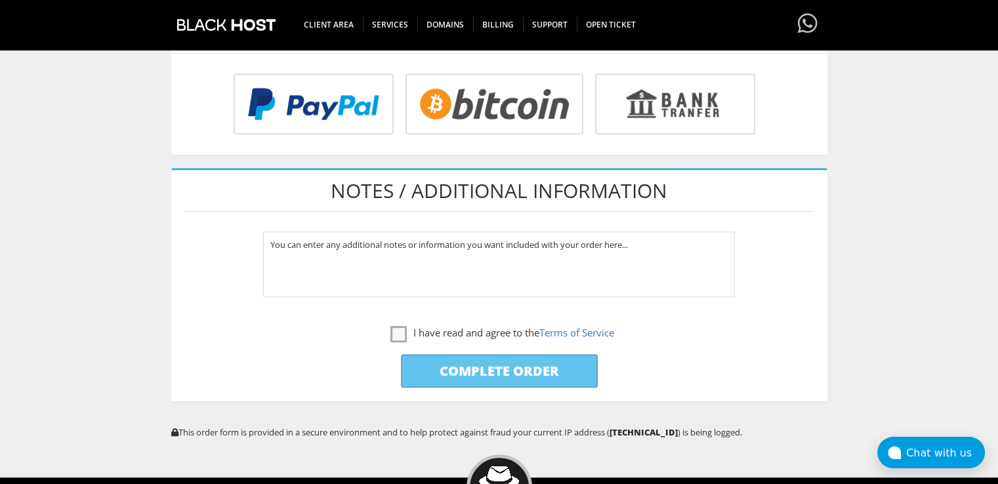
click at [468, 106] on input "radio" at bounding box center [493, 106] width 178 height 61
radio input "true"
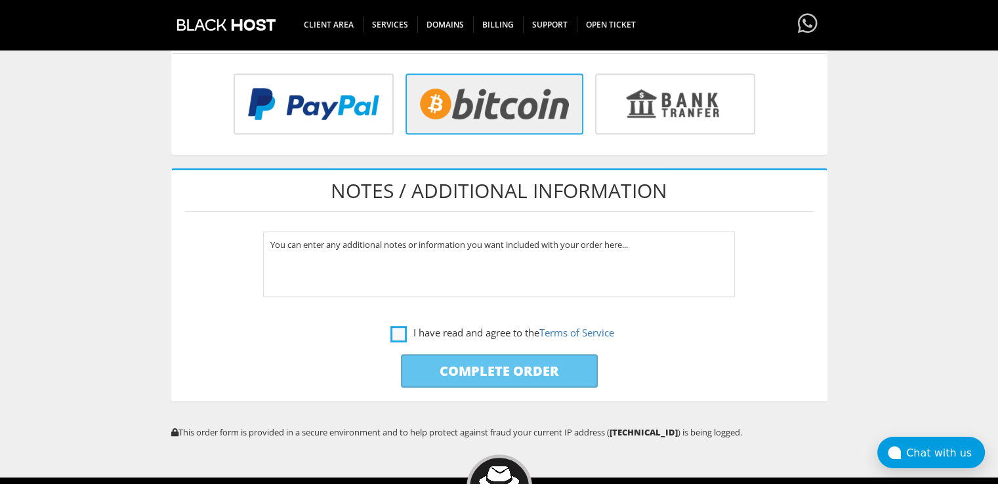
click at [398, 335] on label "I have read and agree to the Terms of Service" at bounding box center [503, 333] width 224 height 16
checkbox input "true"
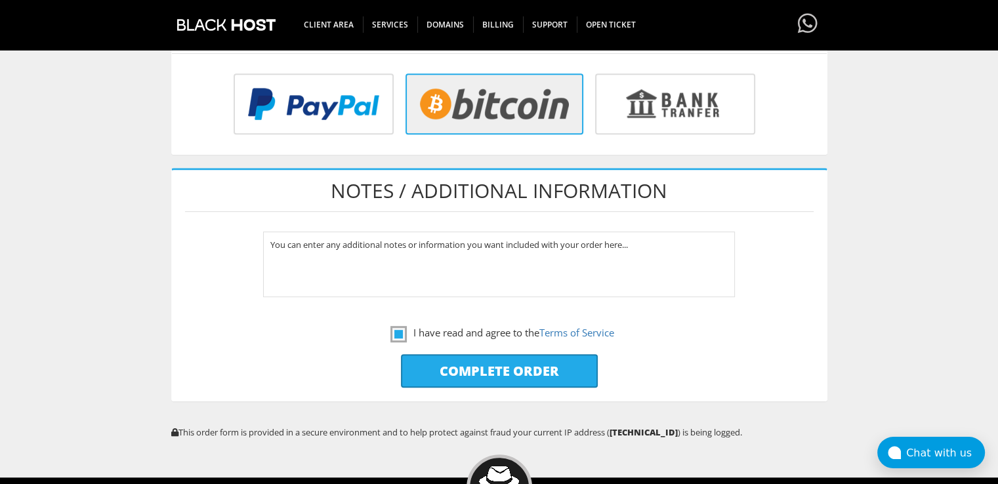
click at [456, 366] on input "Complete Order" at bounding box center [499, 370] width 197 height 33
type input "Please Wait..."
